Goal: Task Accomplishment & Management: Manage account settings

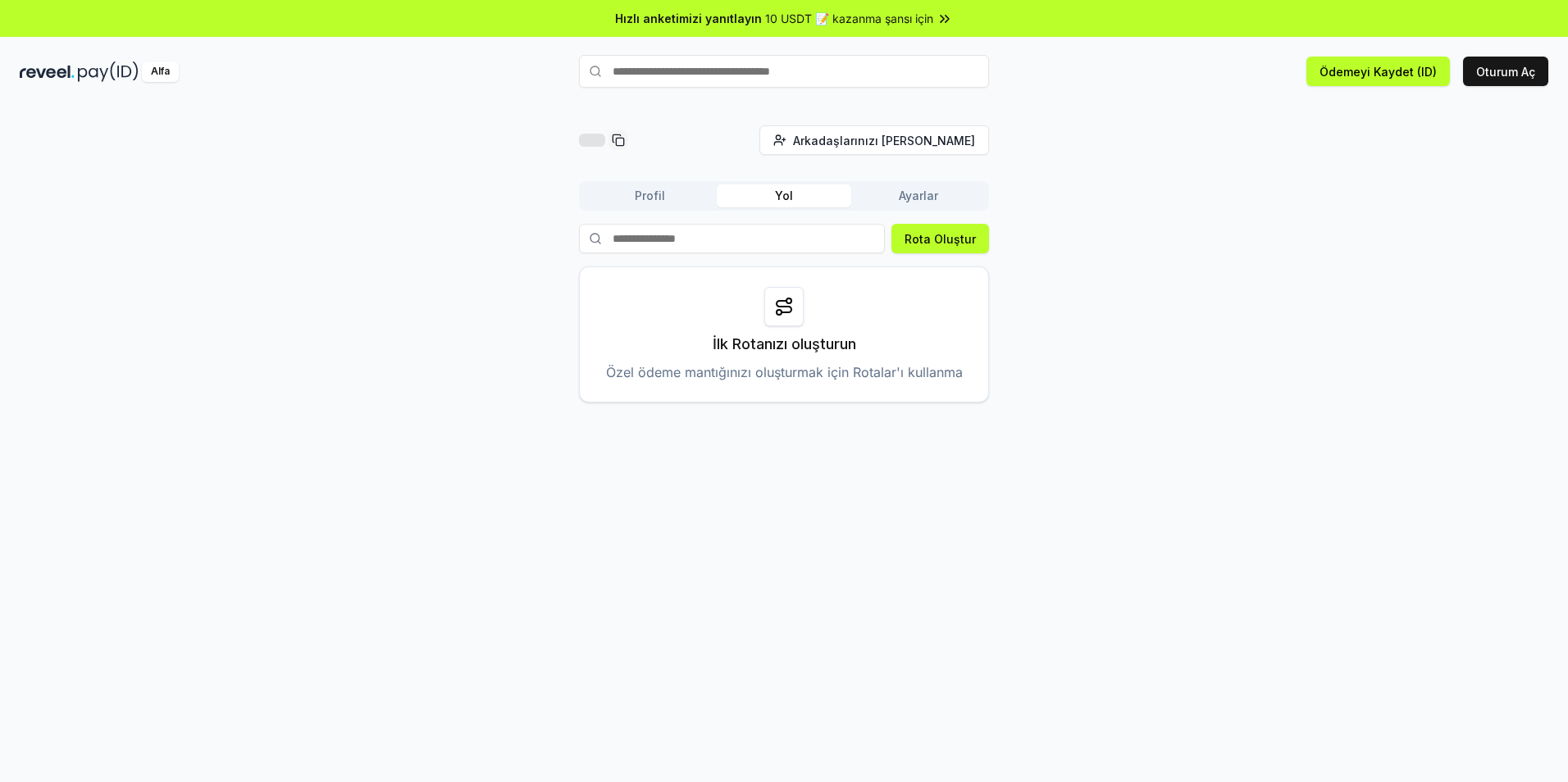
click at [640, 181] on div "Profil Yol Ayarlar" at bounding box center [784, 196] width 410 height 30
click at [645, 191] on button "Profil" at bounding box center [649, 196] width 135 height 23
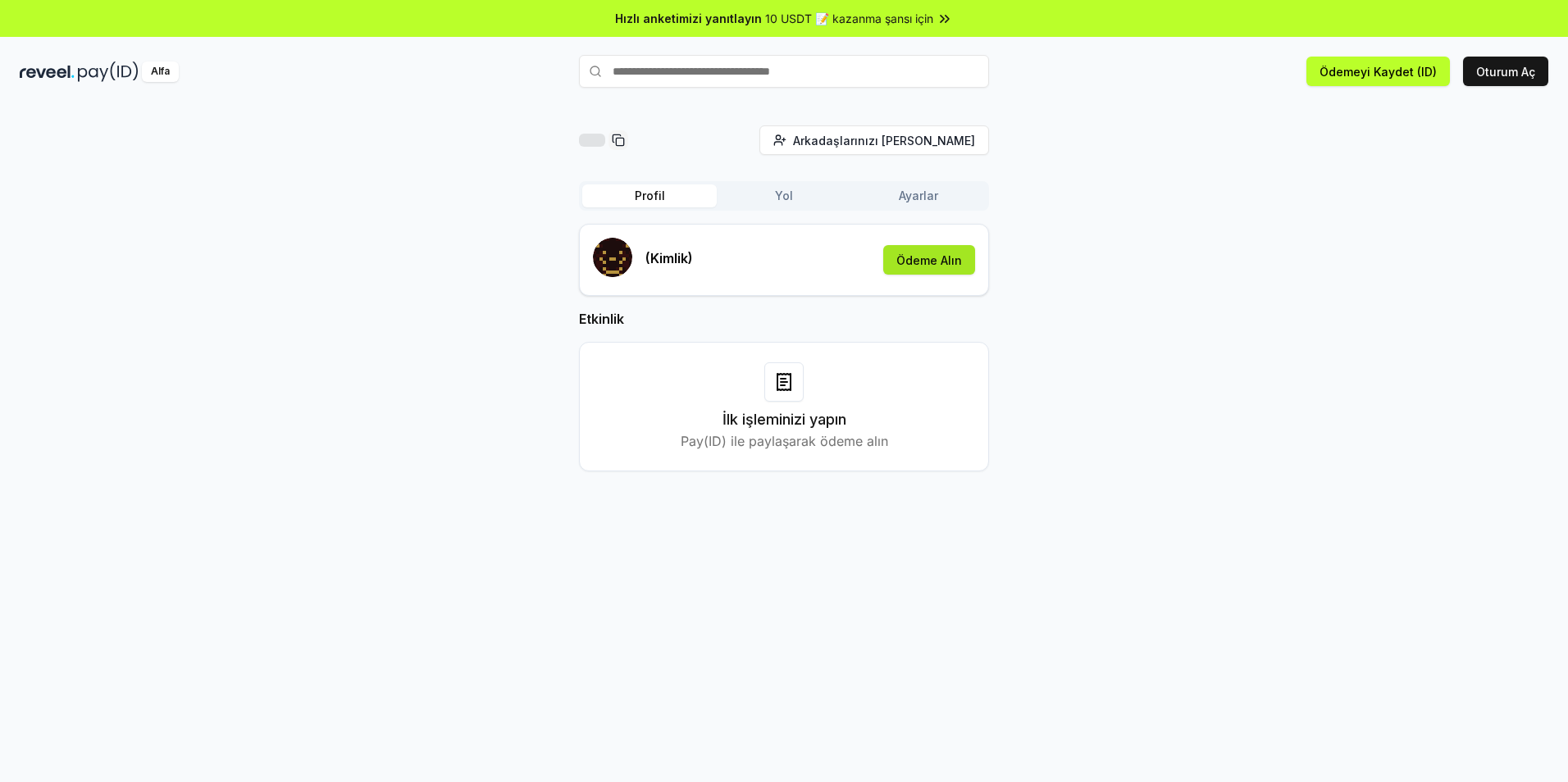
click at [938, 261] on button "Ödeme Alın" at bounding box center [928, 260] width 92 height 30
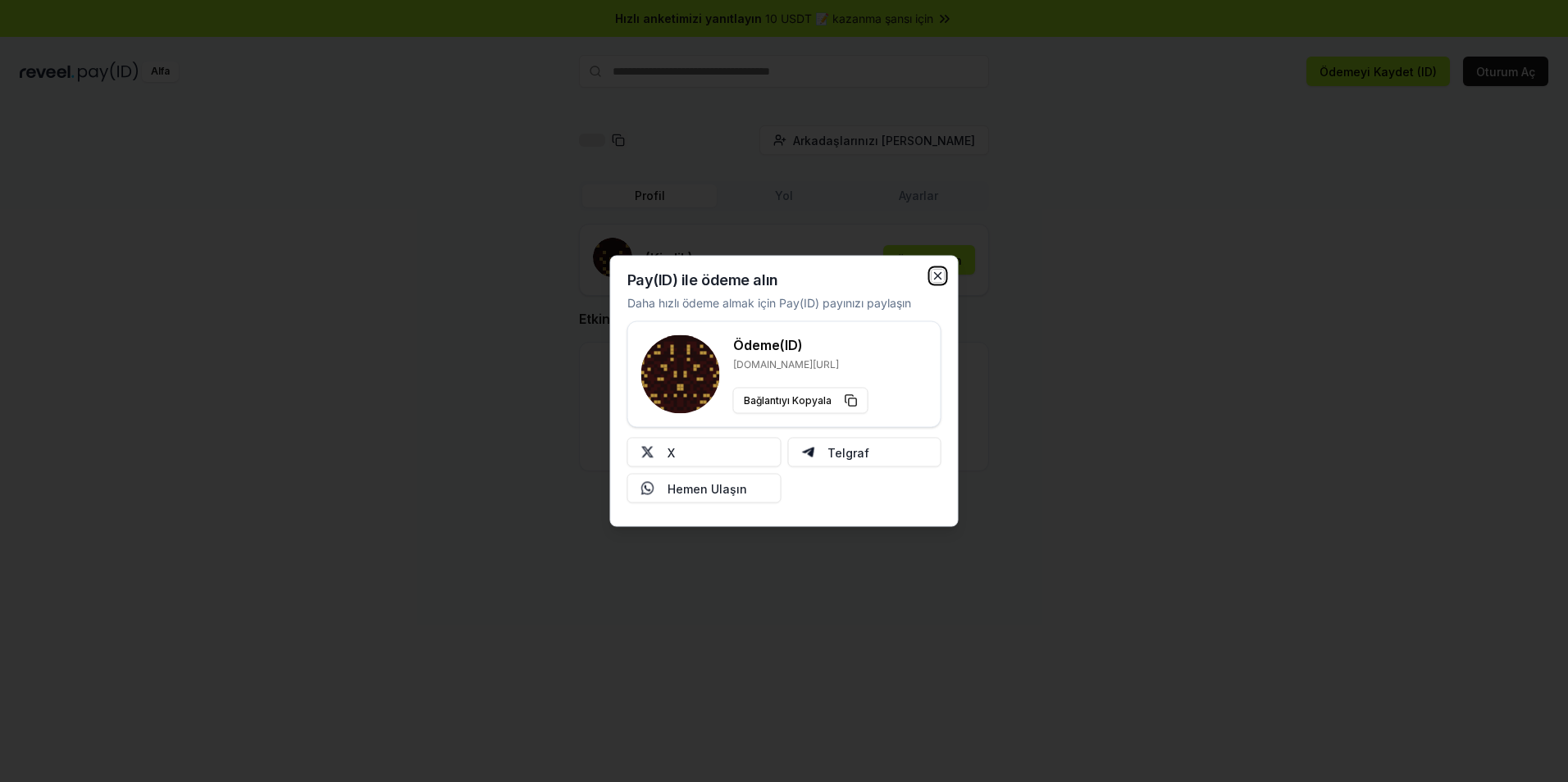
click at [937, 280] on icon "button" at bounding box center [938, 276] width 13 height 13
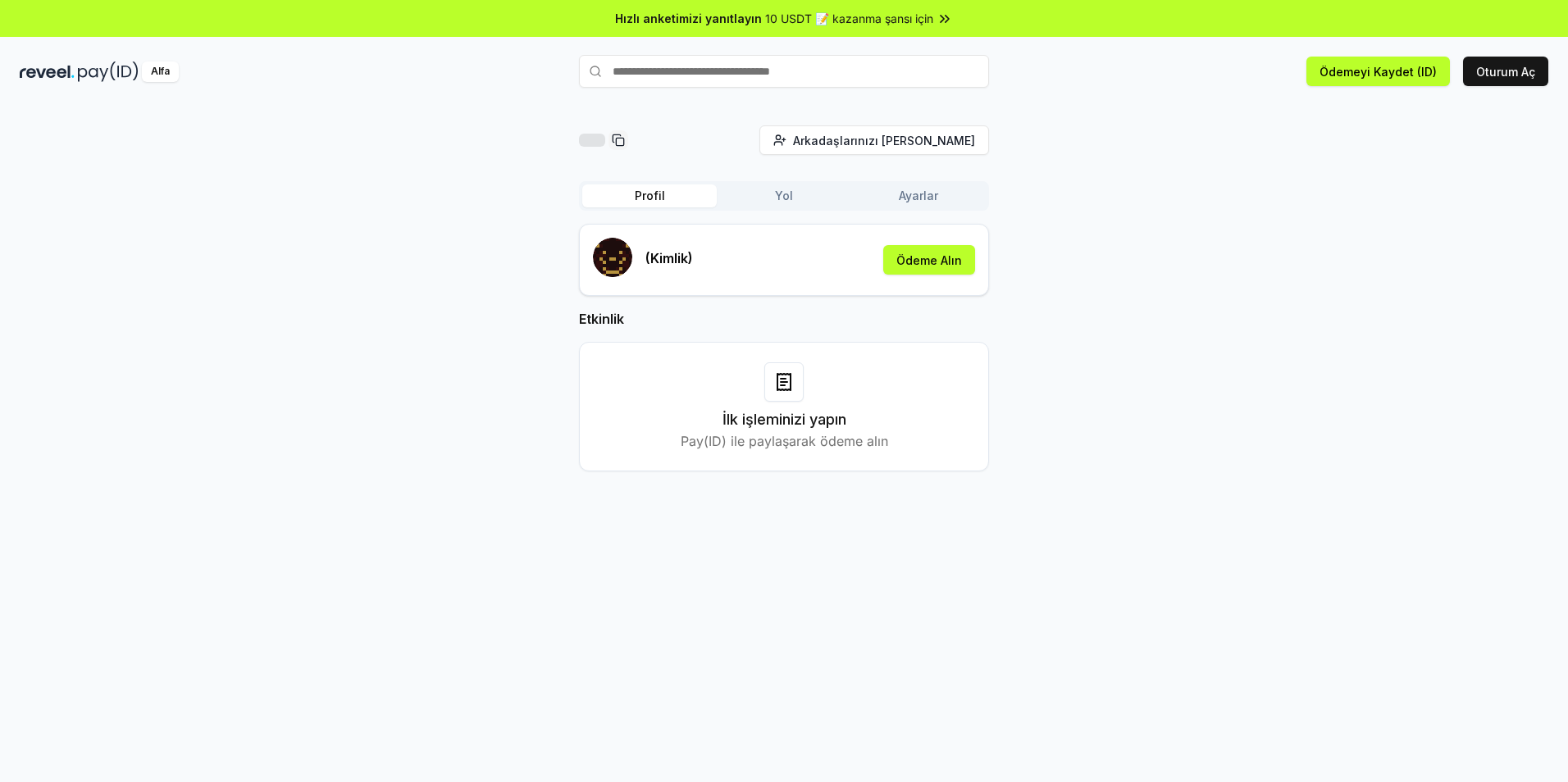
click at [592, 136] on div at bounding box center [593, 140] width 26 height 13
click at [620, 139] on rect at bounding box center [619, 141] width 7 height 7
click at [620, 139] on icon at bounding box center [618, 140] width 13 height 13
click at [910, 202] on button "Ayarlar" at bounding box center [919, 196] width 135 height 23
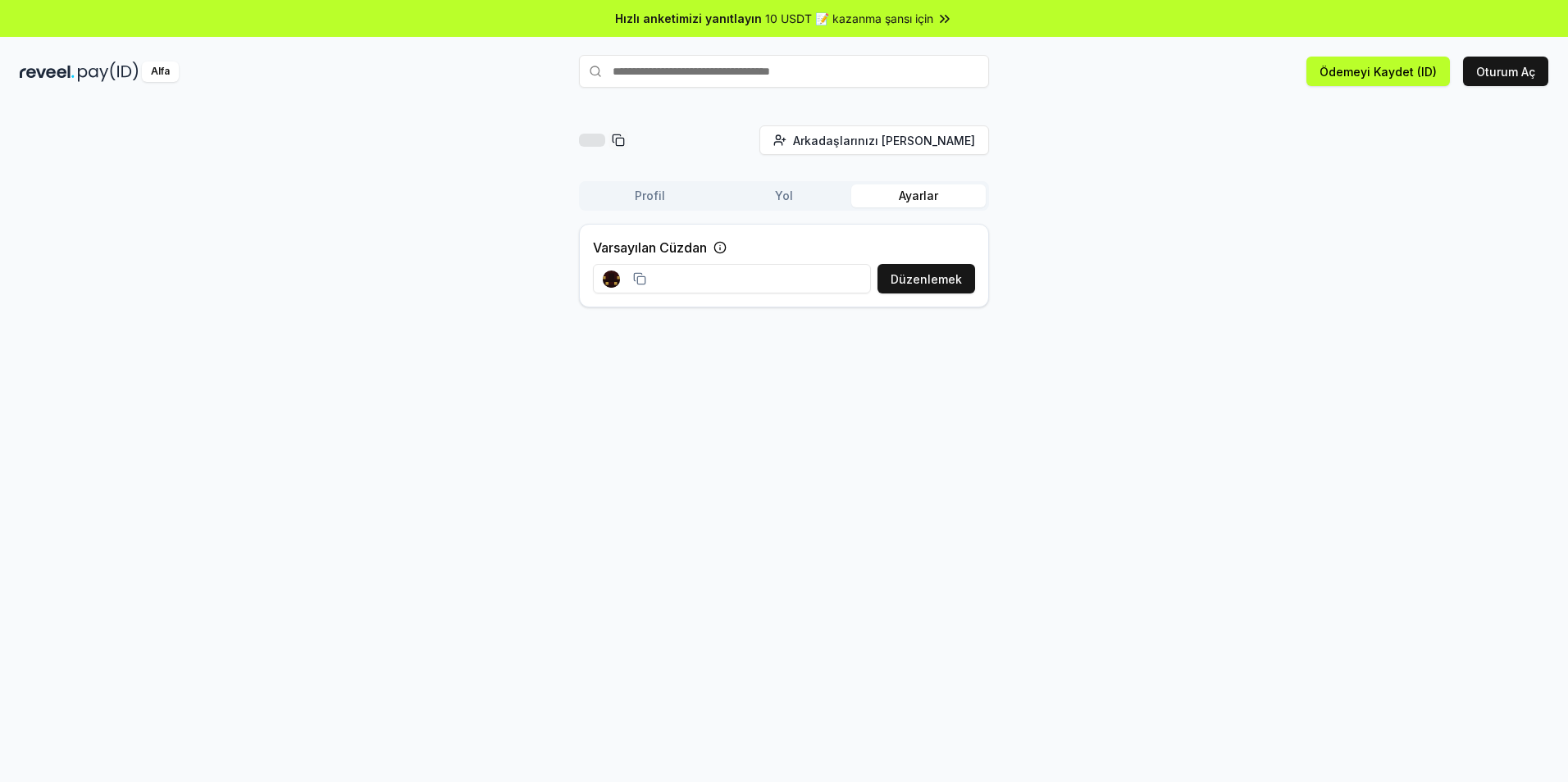
click at [735, 267] on input at bounding box center [732, 279] width 278 height 30
click at [731, 279] on input at bounding box center [732, 279] width 278 height 30
click at [713, 284] on input at bounding box center [732, 279] width 278 height 30
drag, startPoint x: 706, startPoint y: 279, endPoint x: 635, endPoint y: 281, distance: 71.0
click at [704, 279] on input at bounding box center [732, 279] width 278 height 30
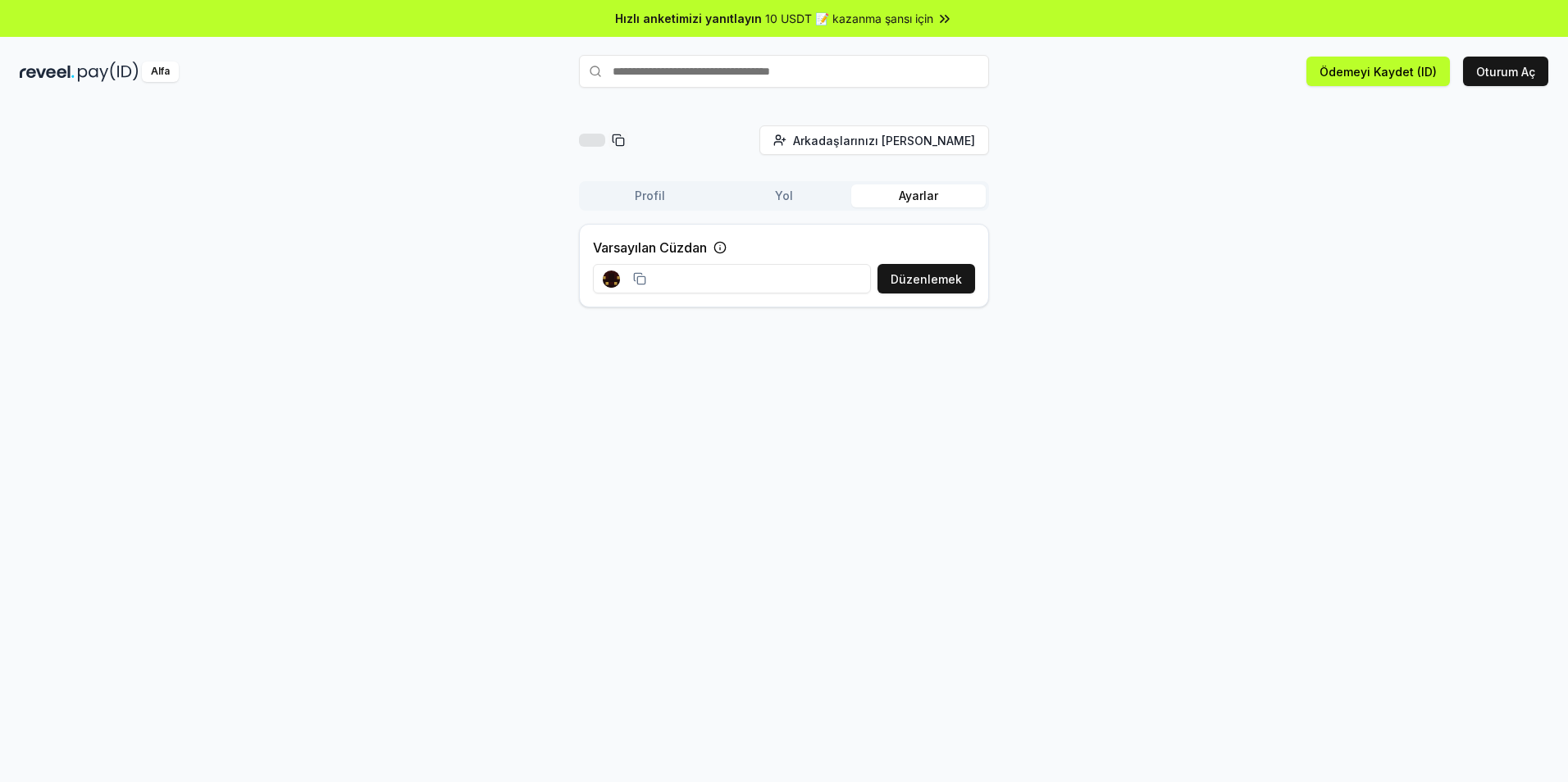
click at [637, 280] on rect at bounding box center [640, 280] width 7 height 7
click at [611, 271] on rect at bounding box center [611, 279] width 17 height 17
click at [612, 278] on rect at bounding box center [613, 278] width 3 height 3
click at [928, 270] on button "Düzenlemek" at bounding box center [926, 279] width 97 height 30
